Goal: Transaction & Acquisition: Purchase product/service

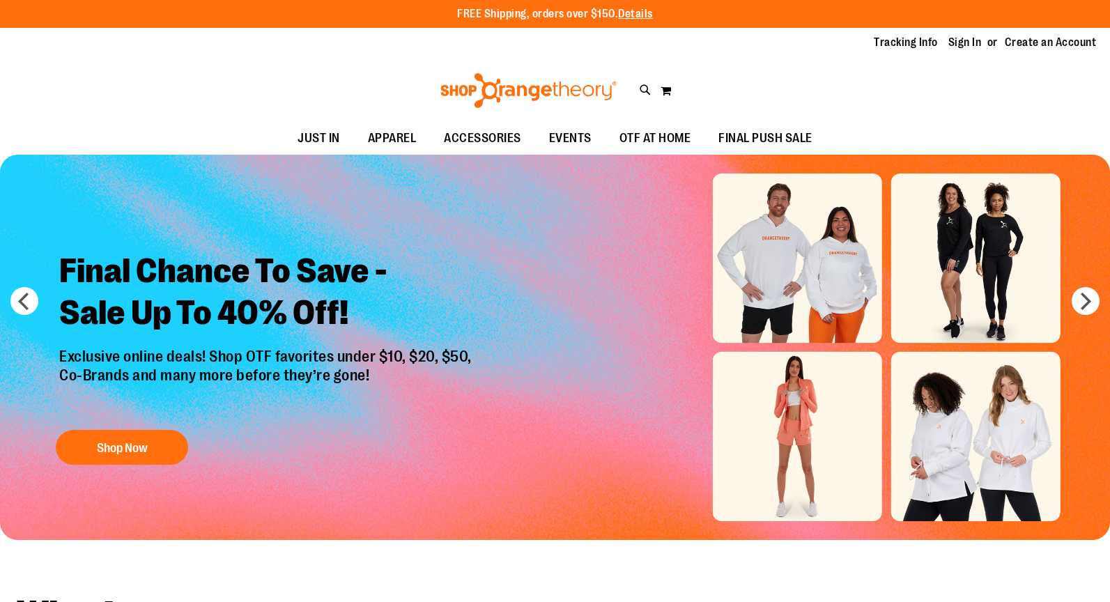
click at [776, 250] on img "Slide 1 of 6" at bounding box center [555, 347] width 1110 height 385
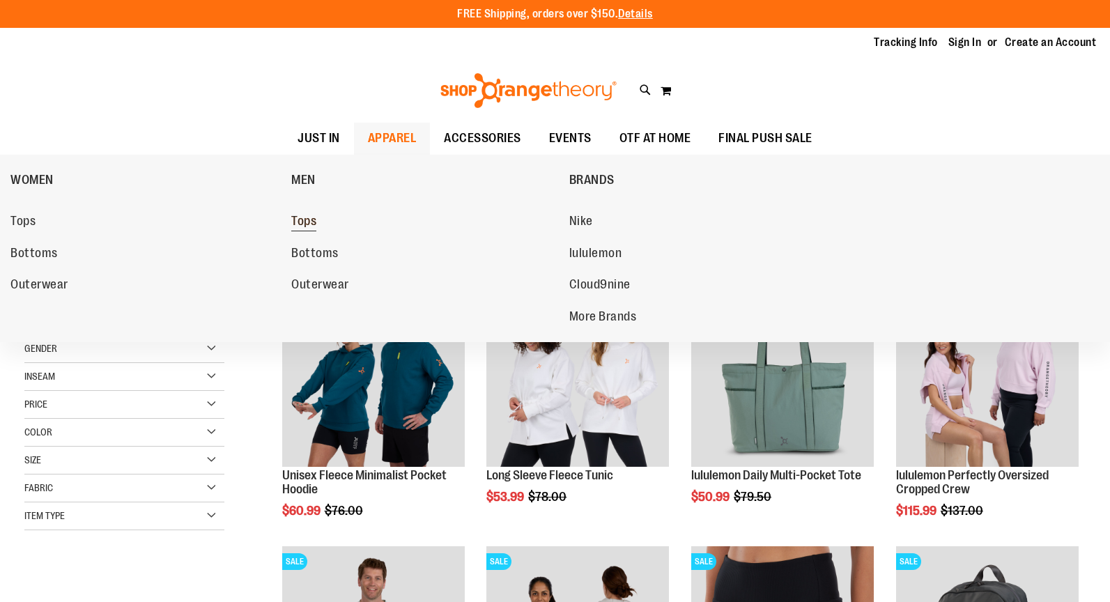
click at [314, 219] on span "Tops" at bounding box center [303, 222] width 25 height 17
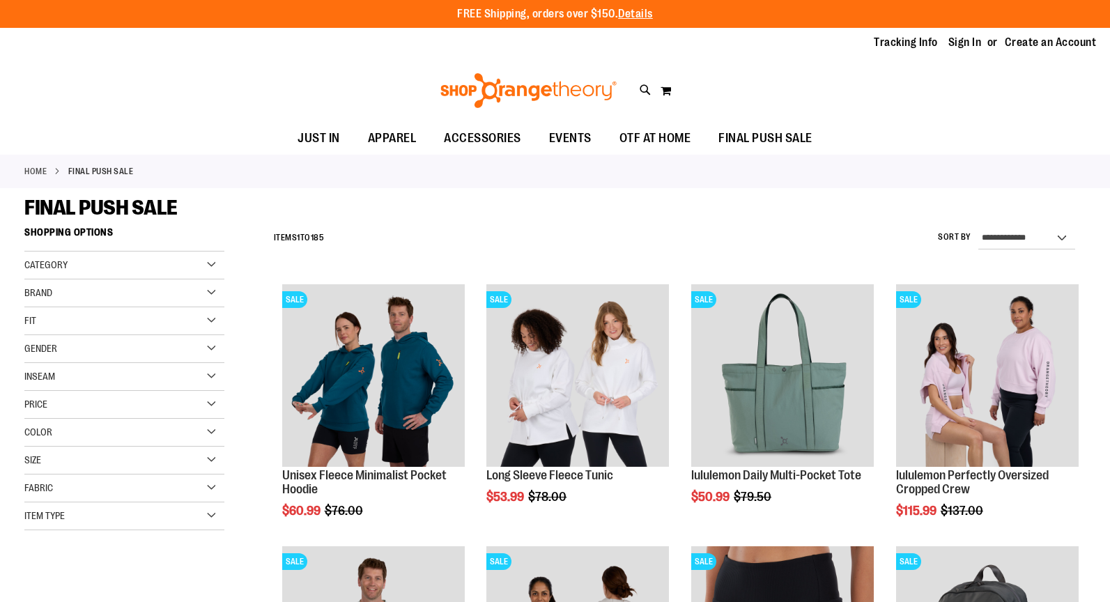
click at [45, 429] on span "Color" at bounding box center [38, 431] width 28 height 11
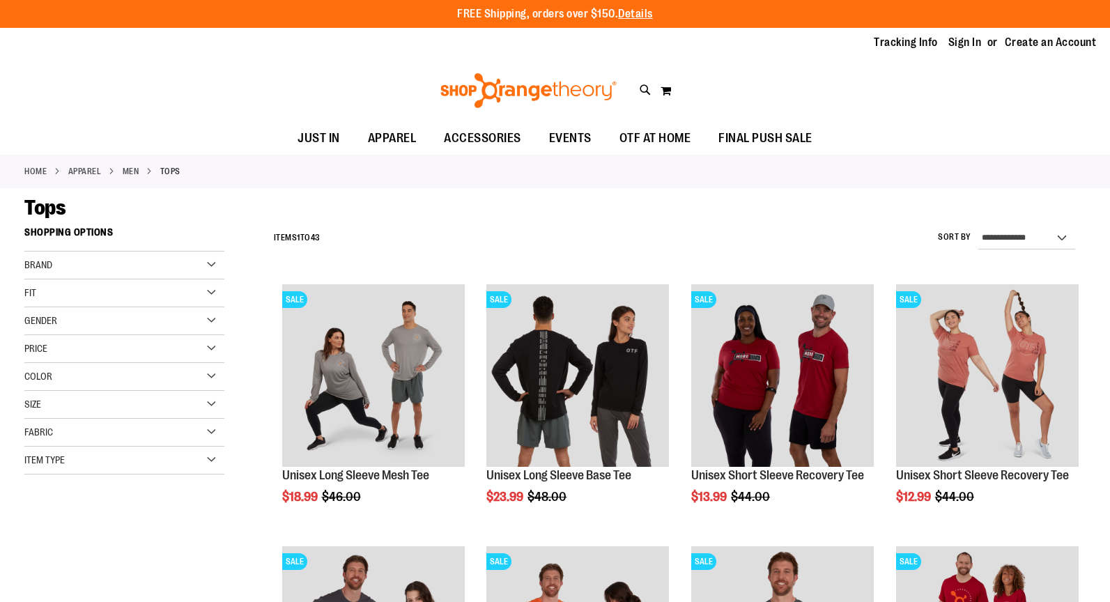
click at [213, 373] on div "Color" at bounding box center [124, 377] width 200 height 28
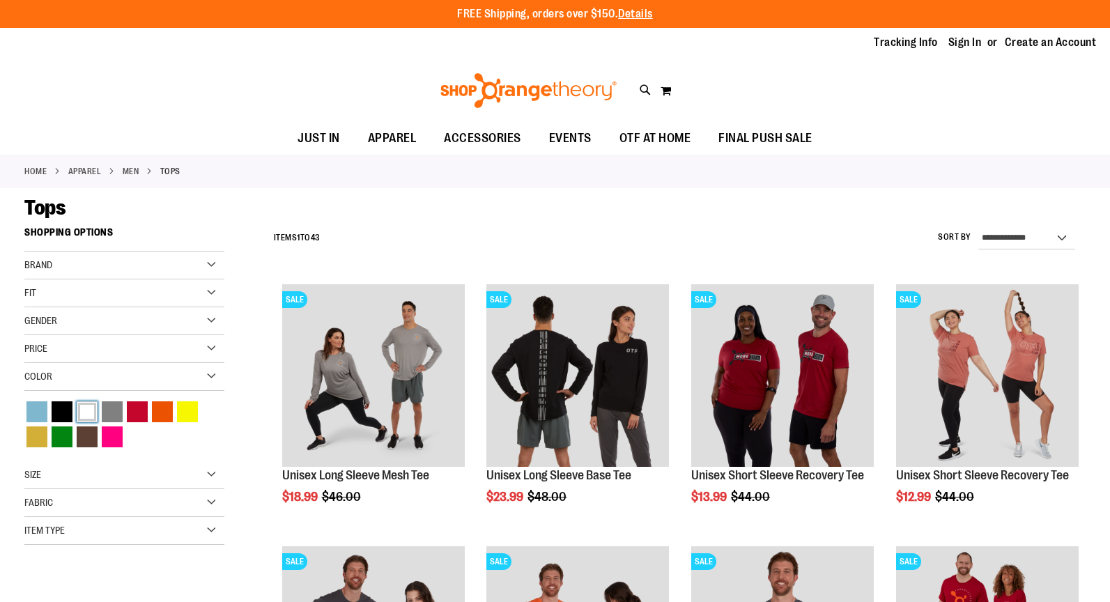
click at [91, 415] on div "White" at bounding box center [87, 411] width 21 height 21
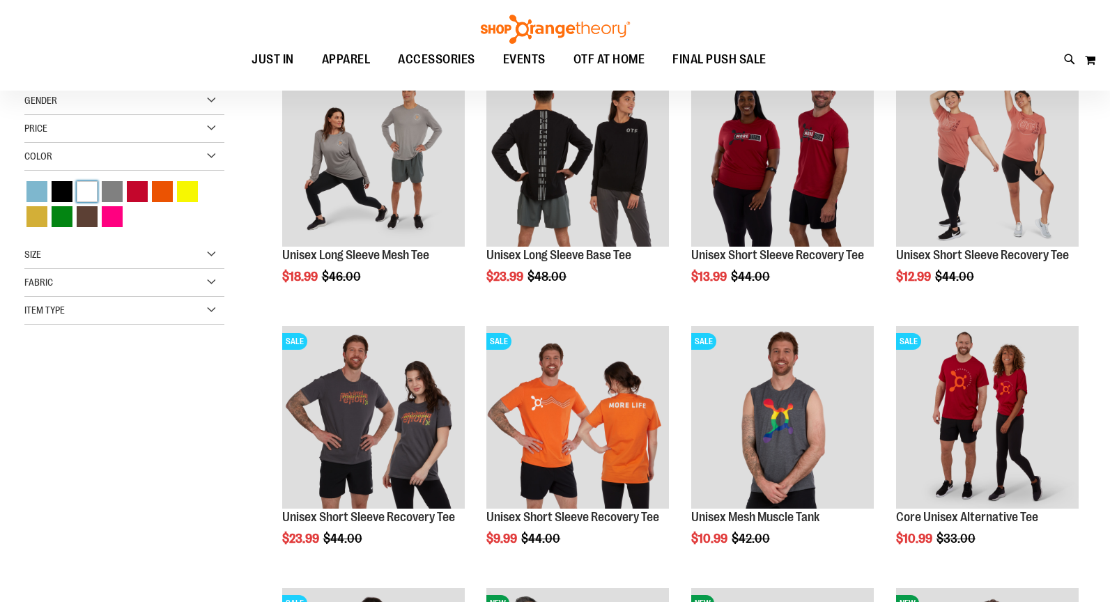
scroll to position [220, 0]
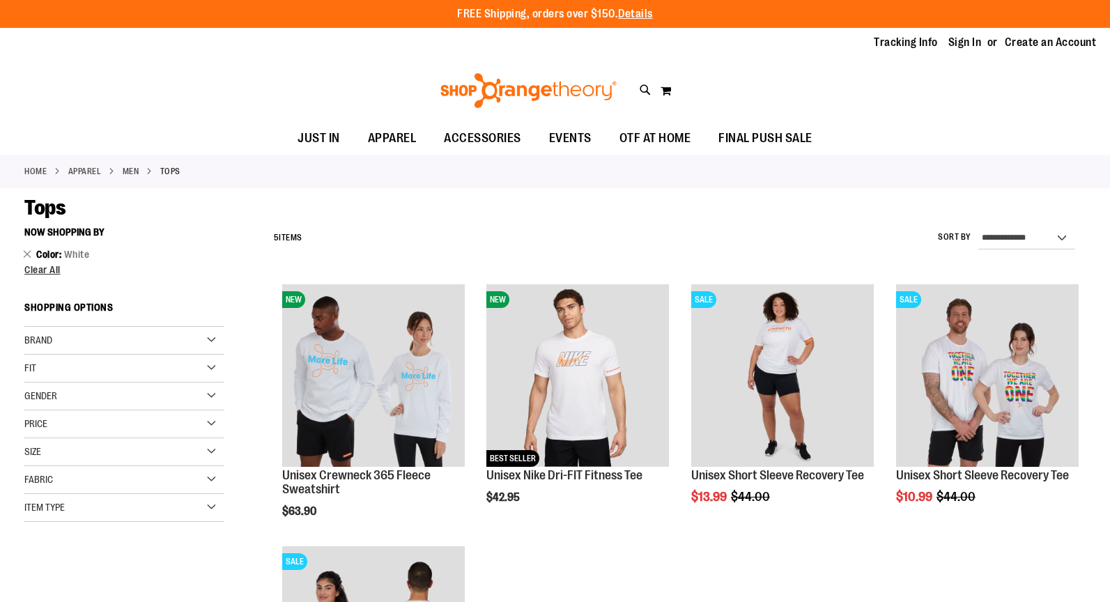
click at [93, 169] on link "APPAREL" at bounding box center [84, 171] width 33 height 13
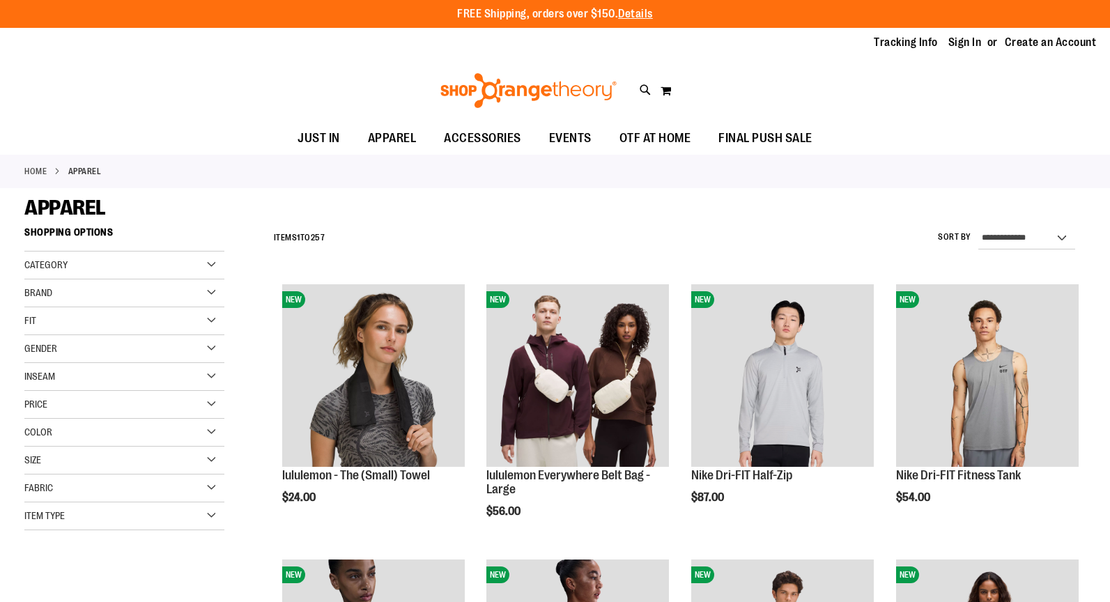
click at [44, 430] on span "Color" at bounding box center [38, 431] width 28 height 11
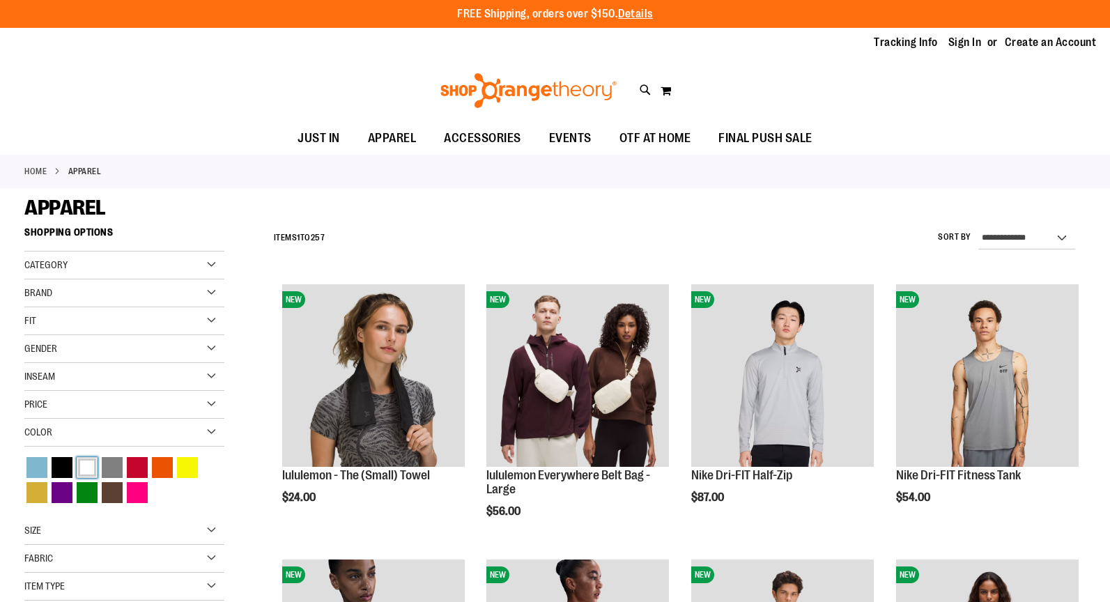
click at [91, 471] on div "White" at bounding box center [87, 467] width 21 height 21
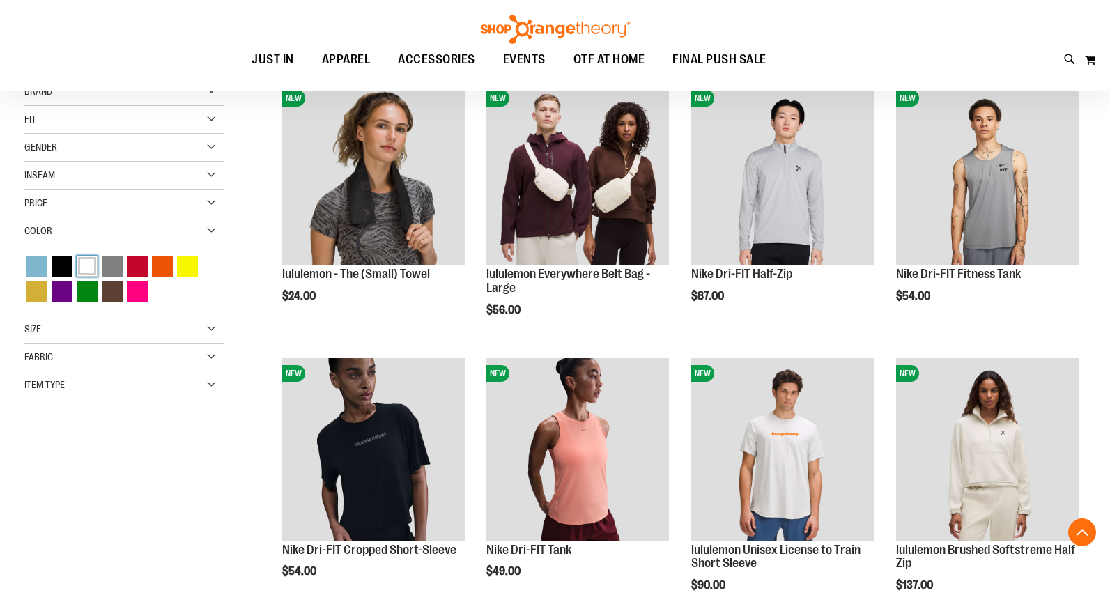
scroll to position [220, 0]
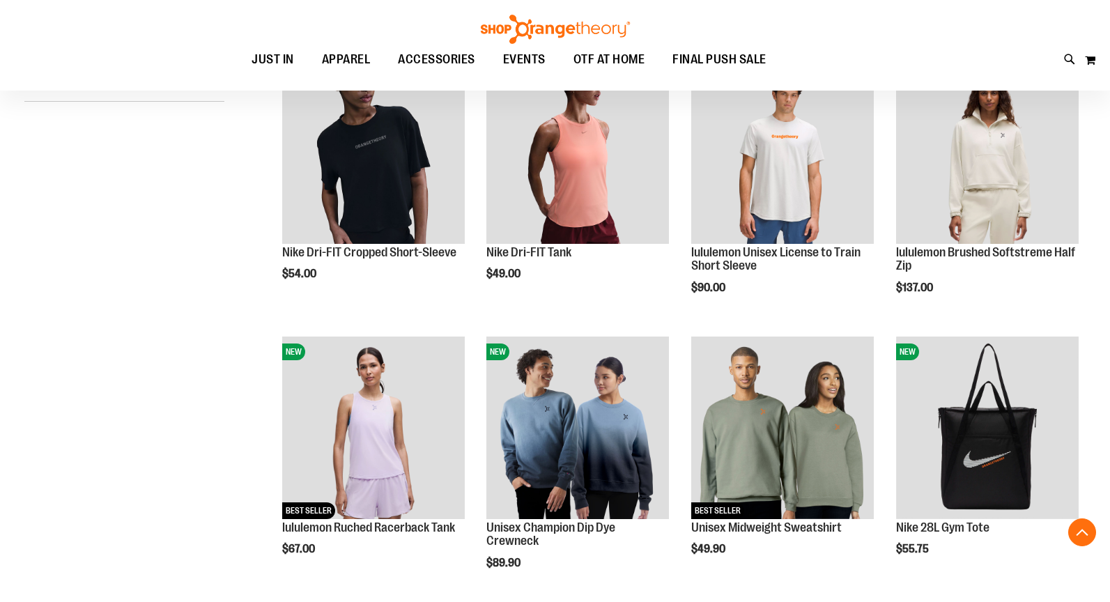
scroll to position [501, 0]
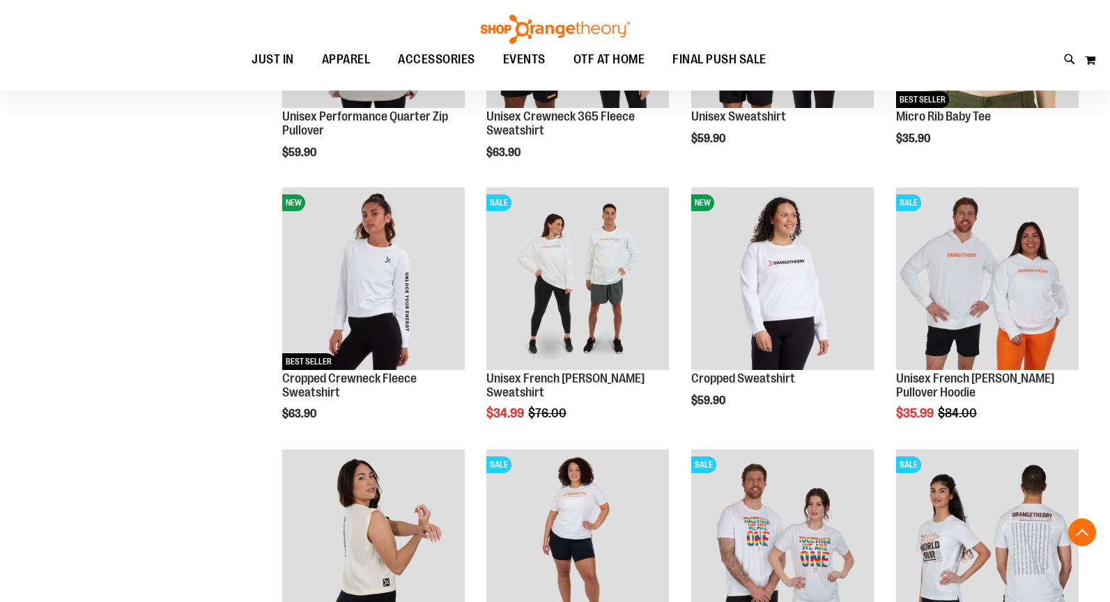
scroll to position [1145, 0]
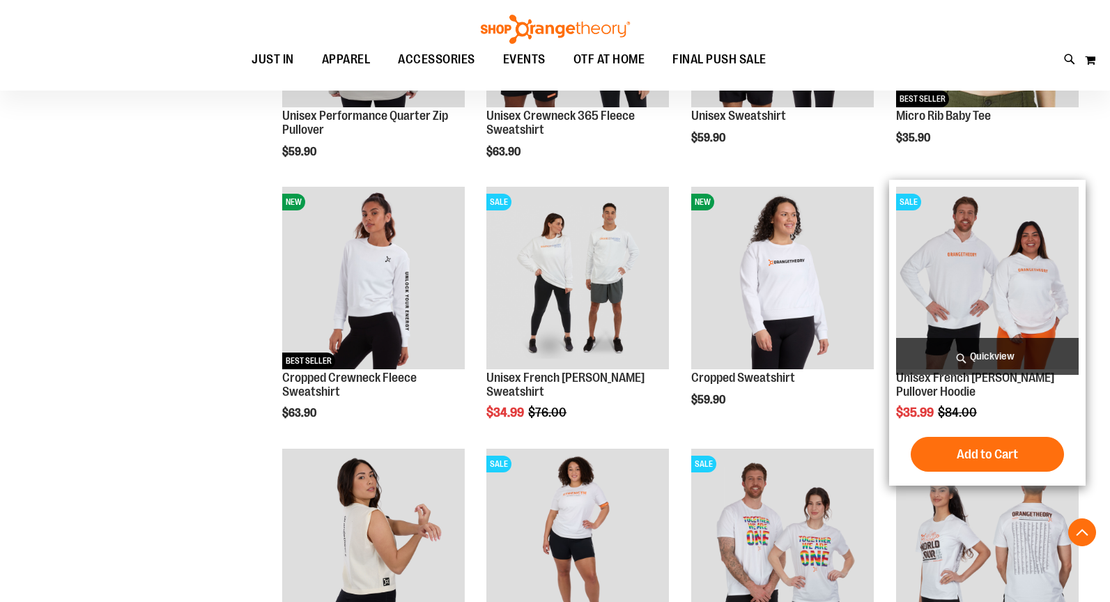
click at [1001, 278] on img "product" at bounding box center [987, 278] width 183 height 183
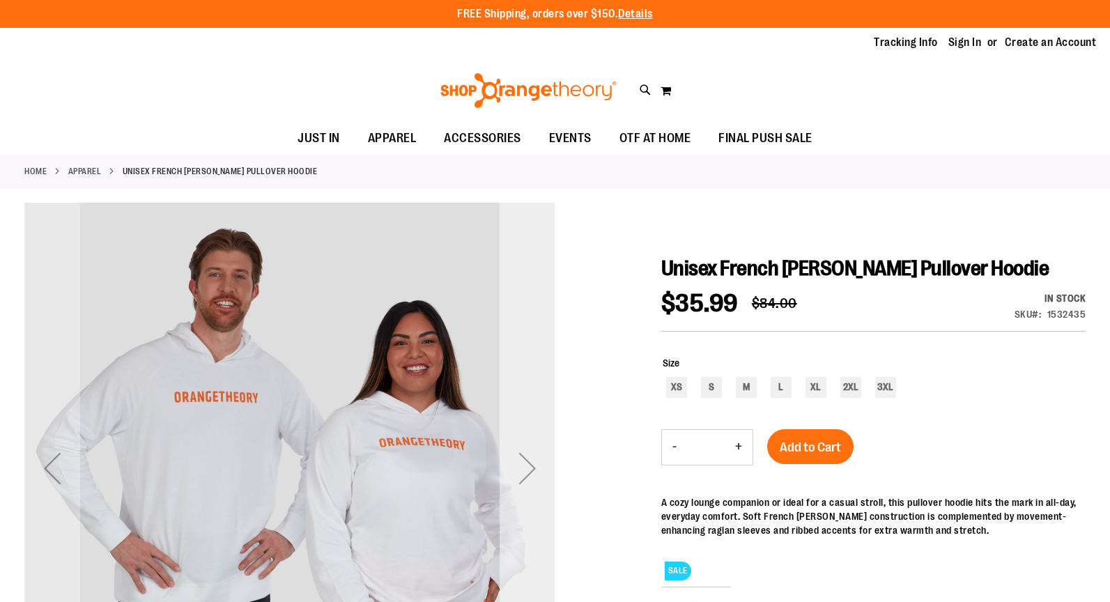
click at [530, 475] on div "Next" at bounding box center [528, 468] width 56 height 56
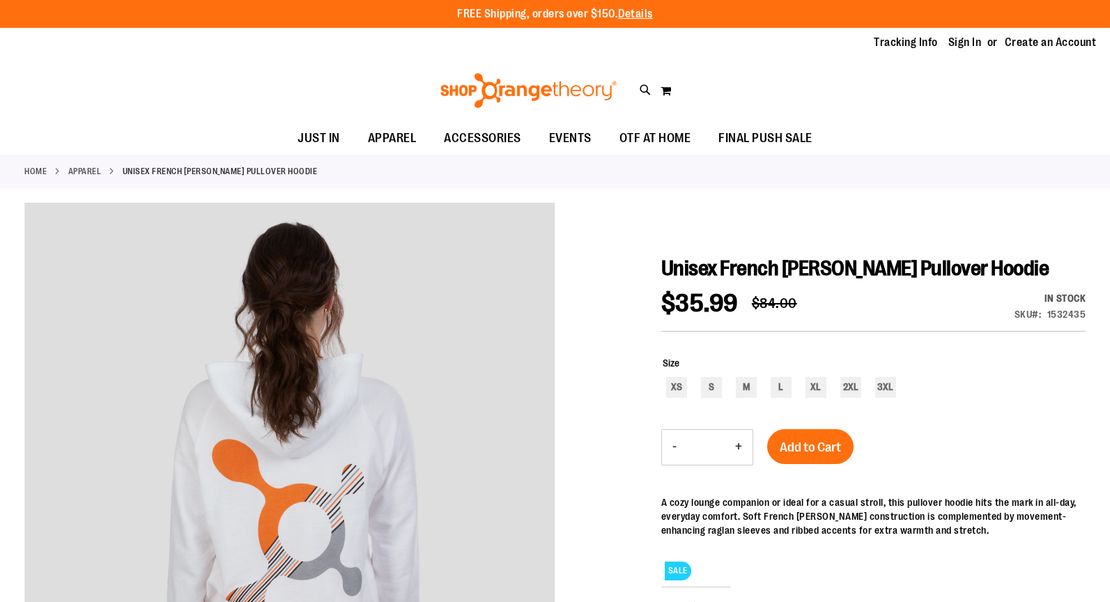
drag, startPoint x: 182, startPoint y: 29, endPoint x: 224, endPoint y: 23, distance: 43.0
click at [182, 30] on div "Tracking Info Sign In Return to Procurement Create an Account" at bounding box center [555, 43] width 1110 height 30
